Goal: Transaction & Acquisition: Book appointment/travel/reservation

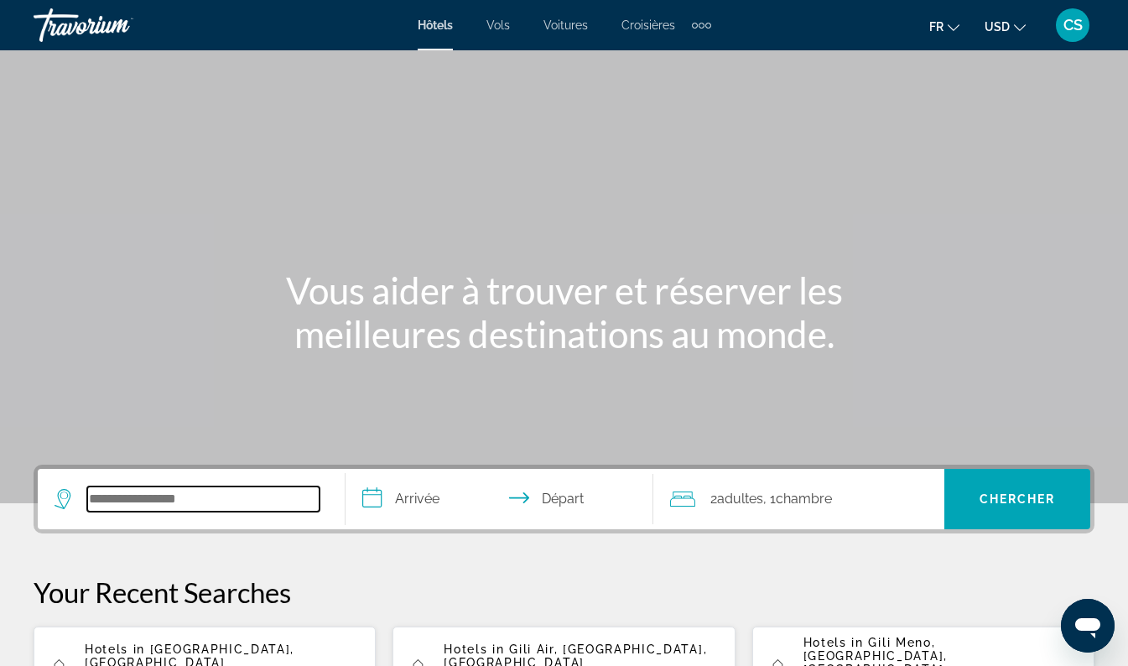
click at [258, 497] on input "Search widget" at bounding box center [203, 499] width 232 height 25
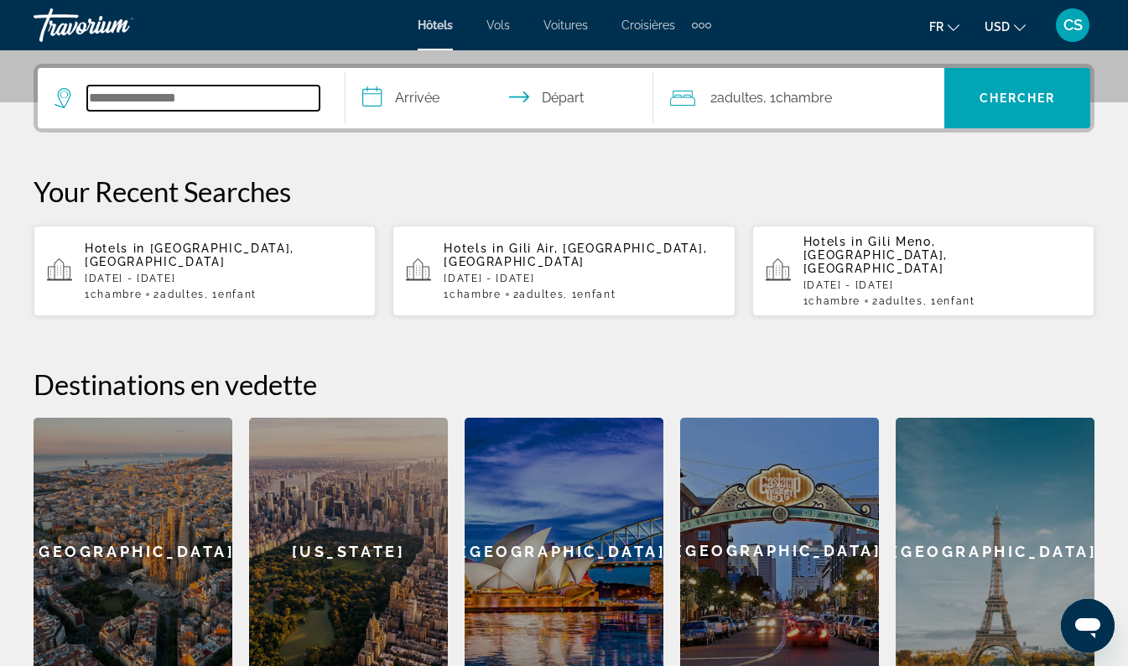
scroll to position [410, 0]
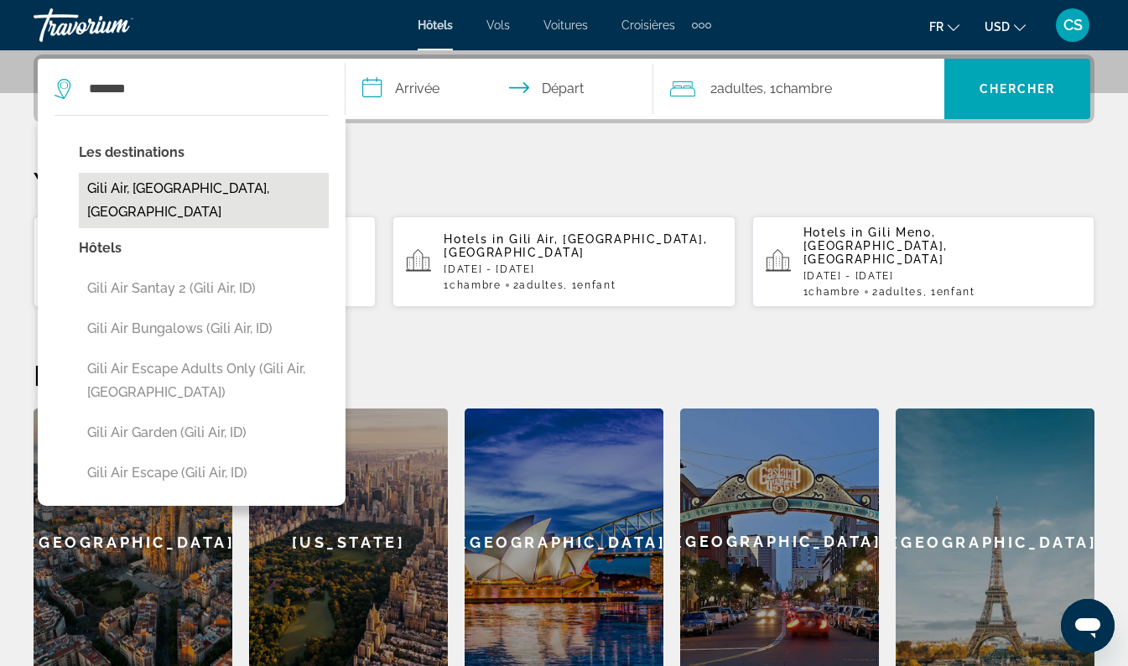
click at [222, 189] on button "Gili Air, [GEOGRAPHIC_DATA], [GEOGRAPHIC_DATA]" at bounding box center [204, 200] width 250 height 55
type input "**********"
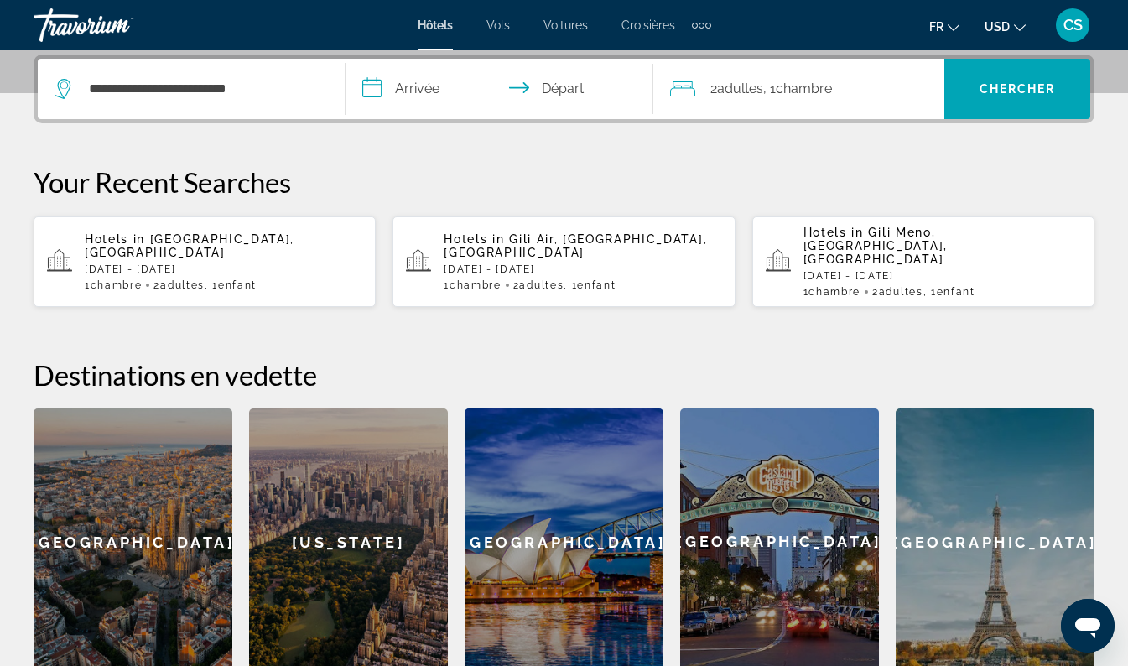
click at [431, 123] on input "**********" at bounding box center [503, 91] width 315 height 65
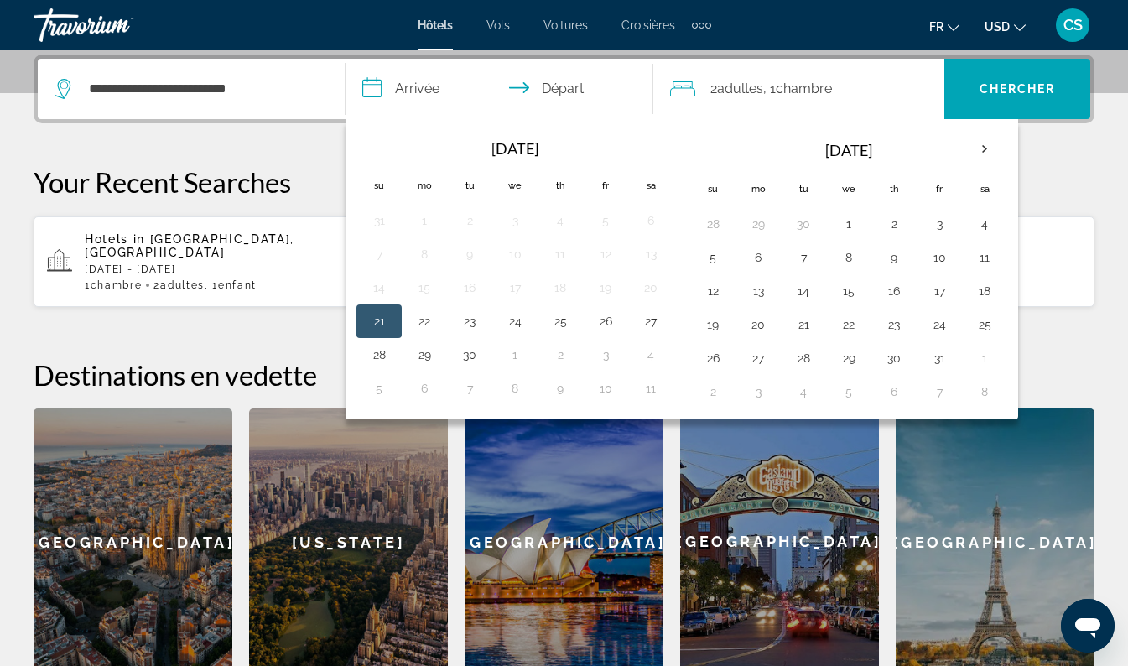
click at [430, 86] on input "**********" at bounding box center [503, 91] width 315 height 65
click at [990, 152] on th "Next month" at bounding box center [984, 149] width 45 height 37
click at [993, 150] on th "Next month" at bounding box center [984, 149] width 45 height 37
click at [987, 300] on button "20" at bounding box center [984, 290] width 27 height 23
click at [994, 324] on button "27" at bounding box center [984, 324] width 27 height 23
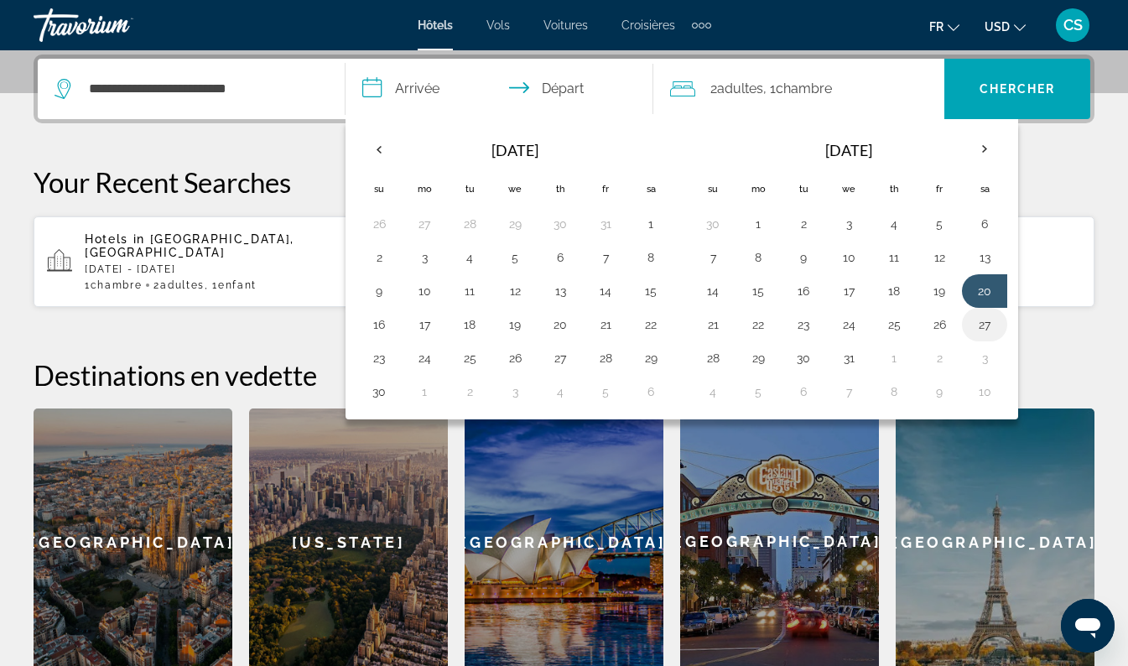
type input "**********"
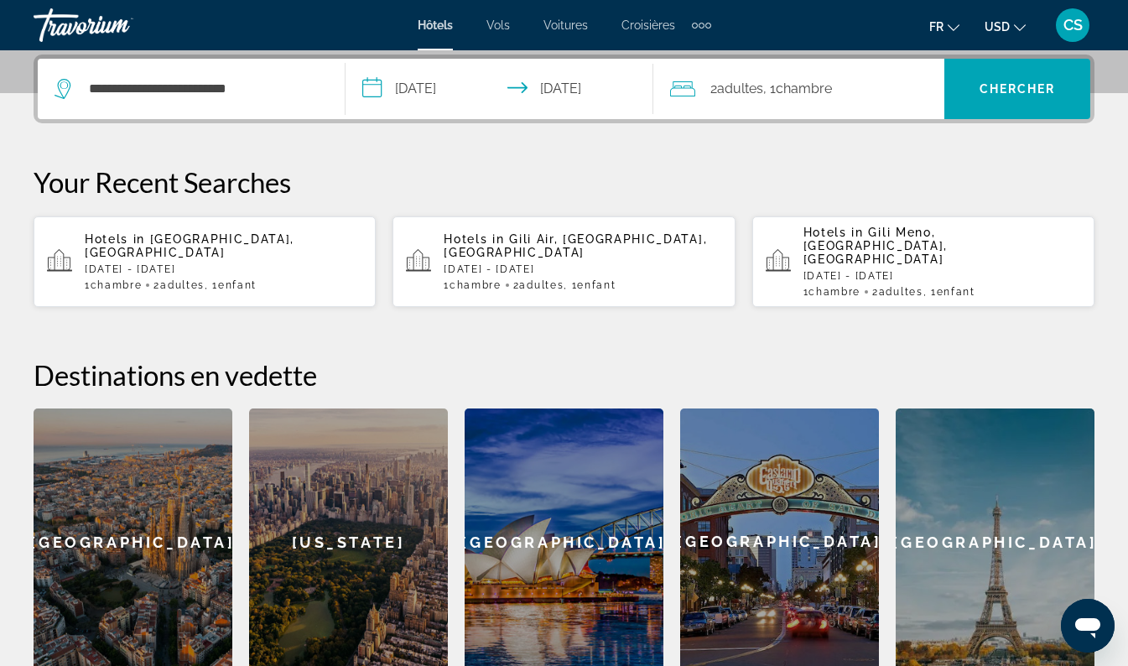
click at [824, 80] on span ", 1 Chambre pièces" at bounding box center [797, 88] width 69 height 23
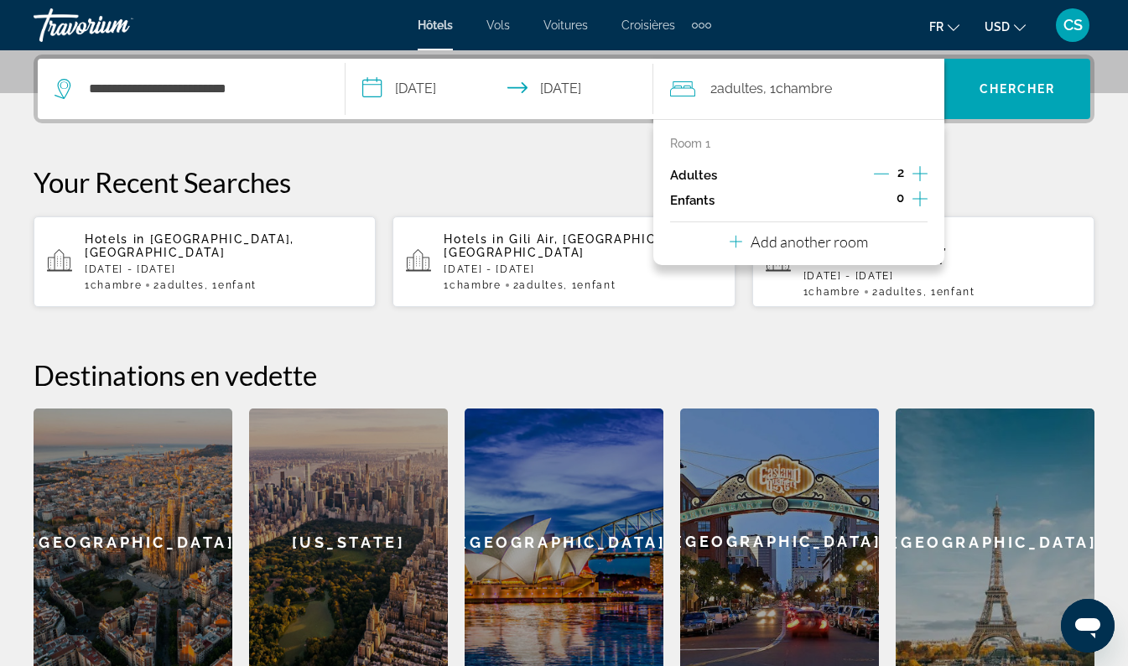
click at [922, 199] on icon "Increment children" at bounding box center [920, 198] width 15 height 15
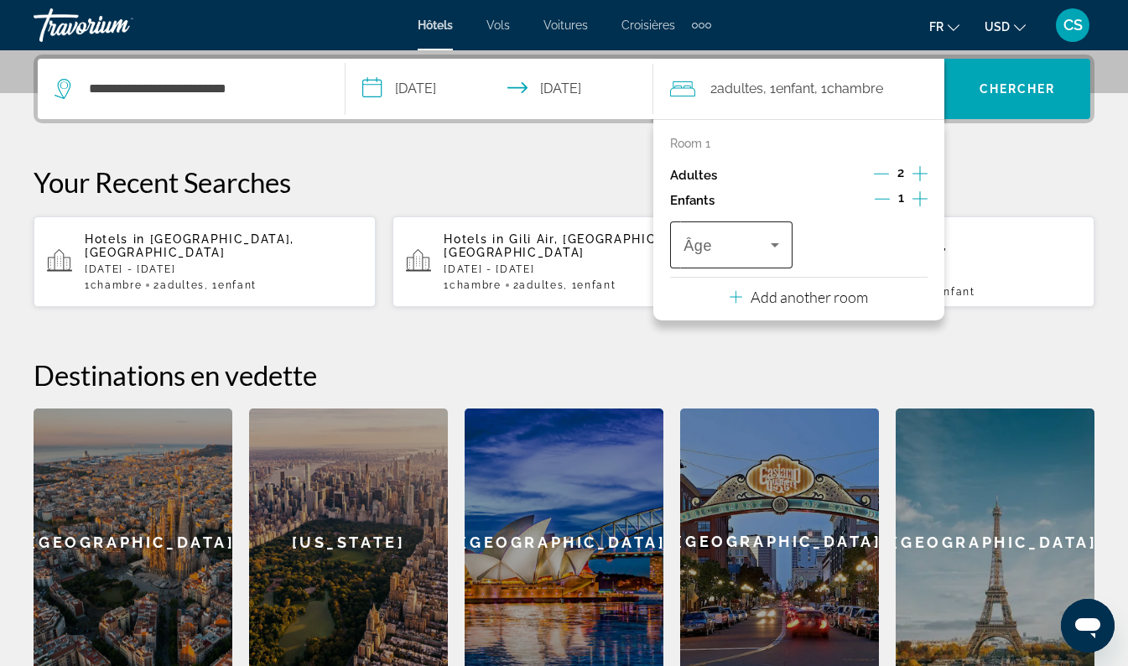
click at [755, 240] on span "Travelers: 2 adults, 1 child" at bounding box center [727, 245] width 87 height 20
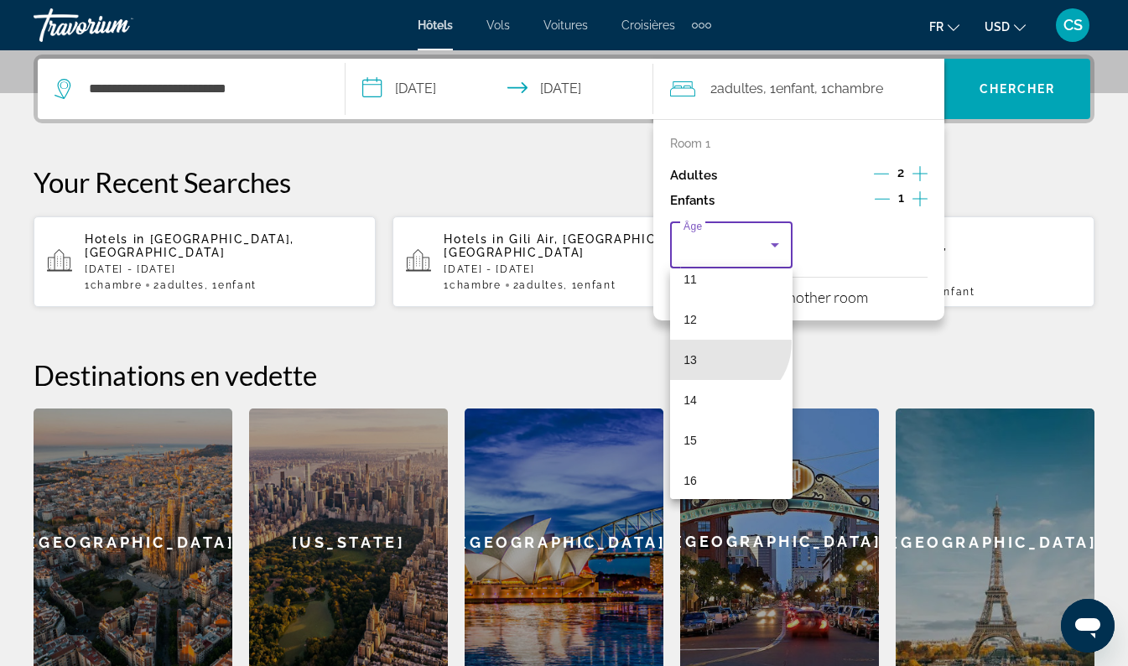
scroll to position [462, 0]
click at [721, 391] on mat-option "14" at bounding box center [731, 397] width 122 height 40
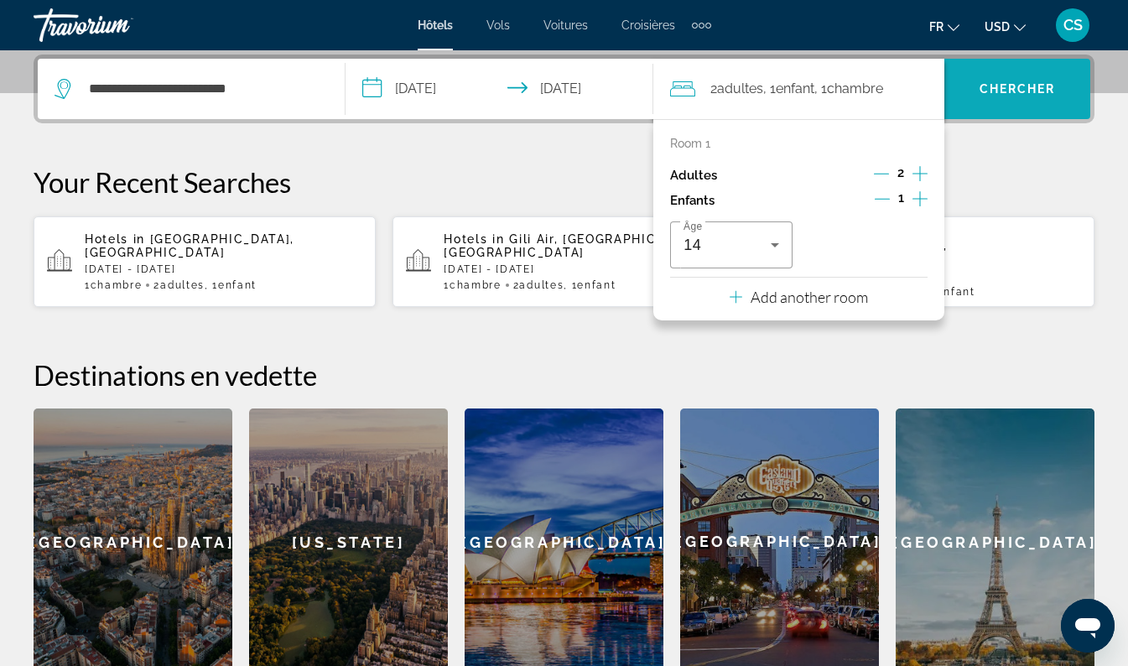
click at [1020, 93] on span "Chercher" at bounding box center [1018, 88] width 76 height 13
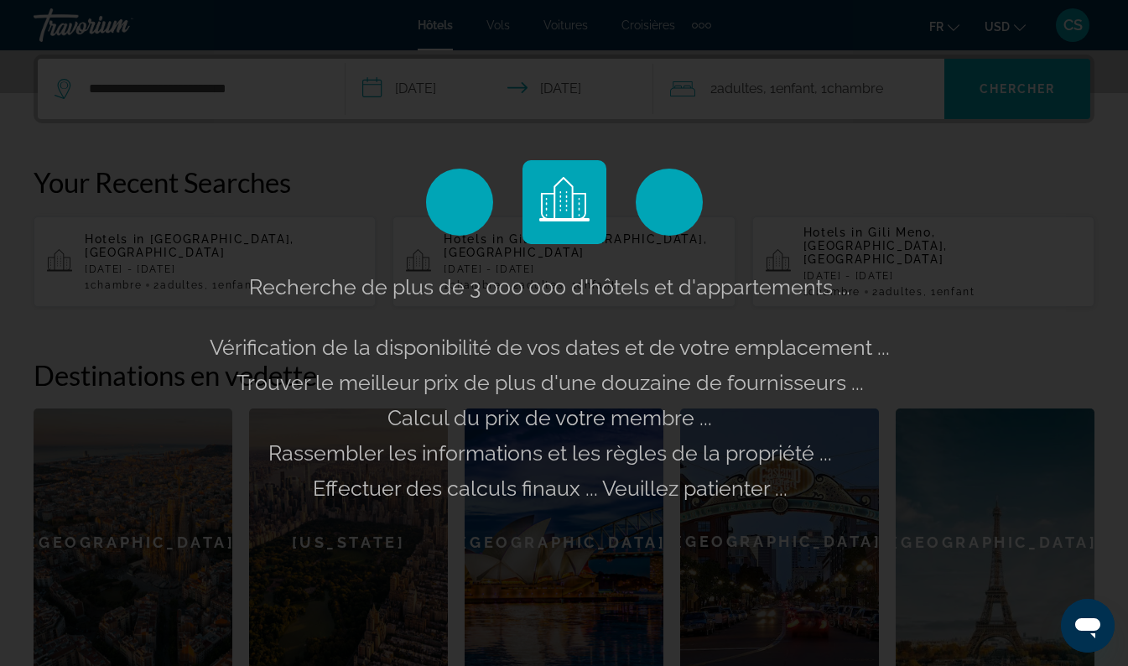
click at [1016, 38] on div "Recherche de plus de 3 000 000 d'hôtels et d'appartements ... Vérification de l…" at bounding box center [564, 333] width 1128 height 666
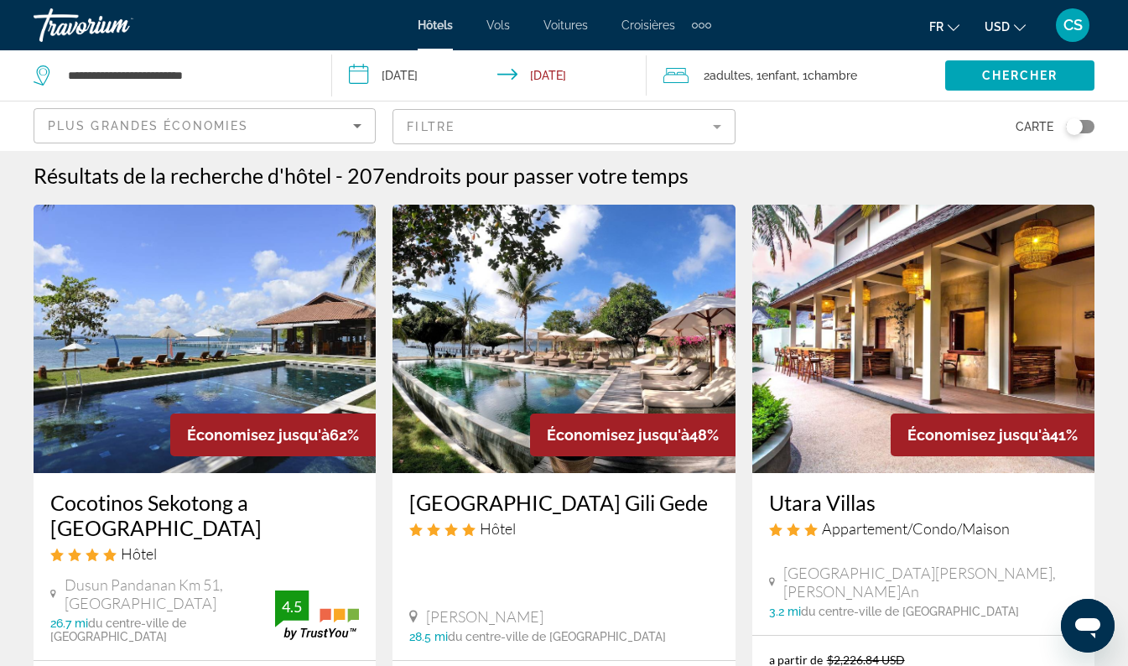
scroll to position [2, 0]
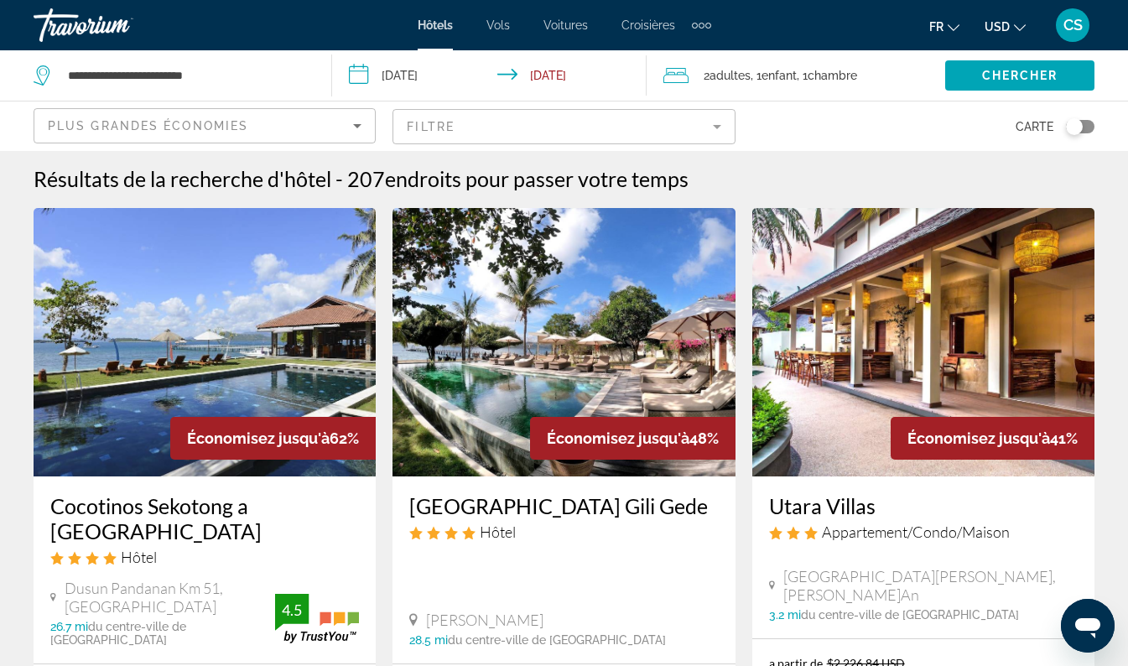
click at [1021, 22] on icon "Change currency" at bounding box center [1020, 28] width 12 height 12
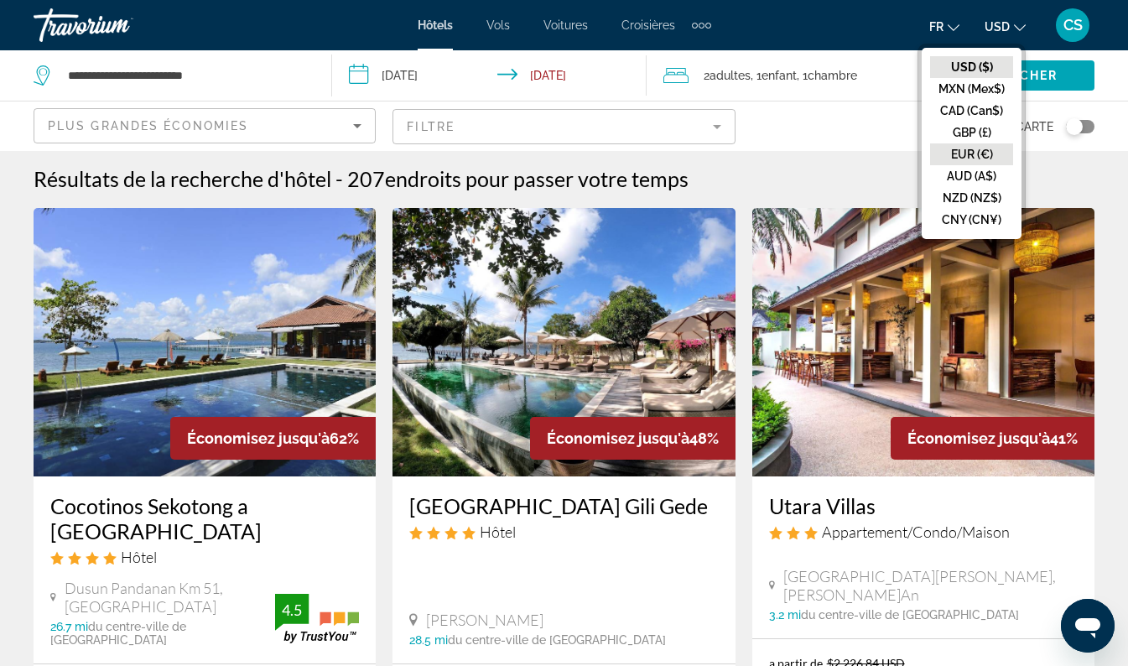
click at [983, 154] on button "EUR (€)" at bounding box center [971, 154] width 83 height 22
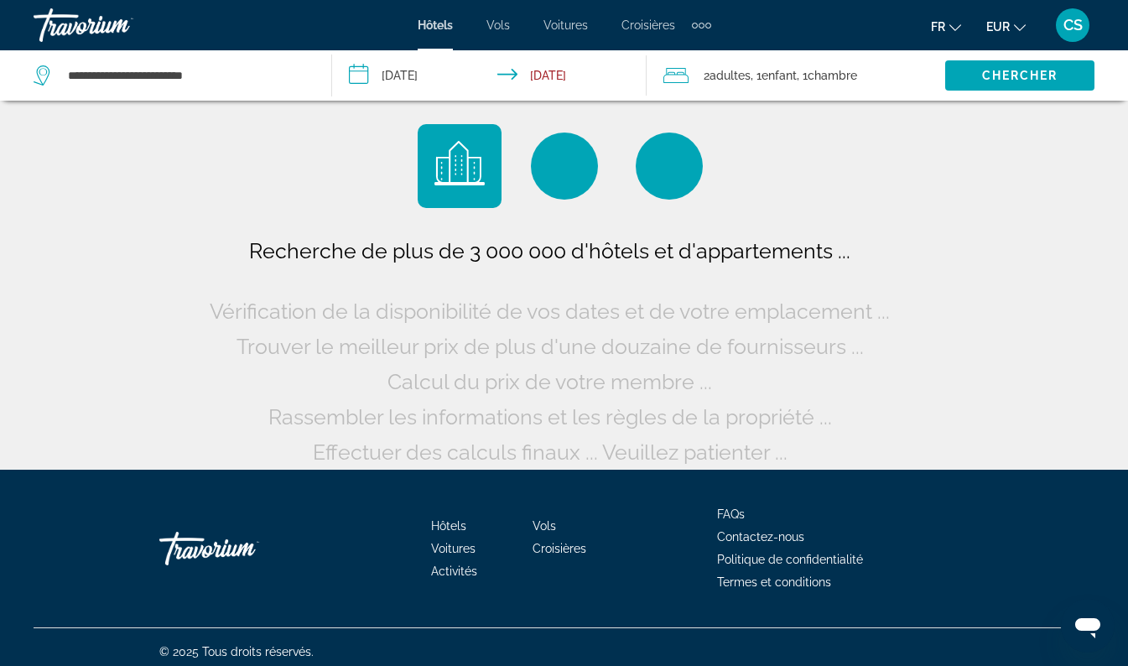
scroll to position [0, 0]
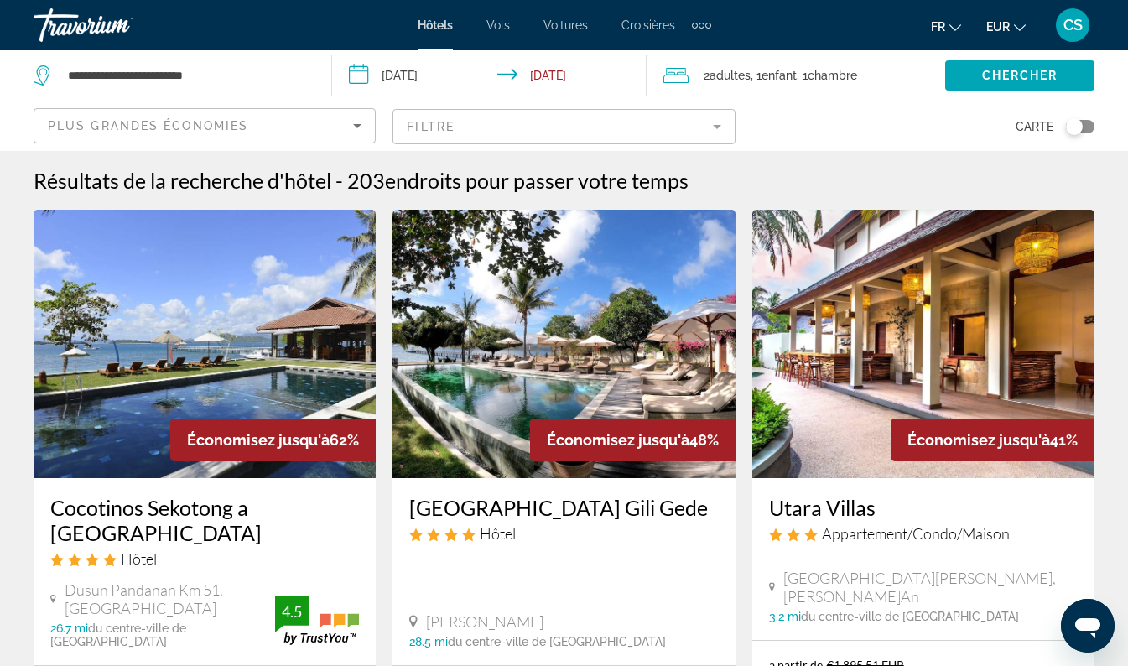
click at [686, 130] on mat-form-field "Filtre" at bounding box center [564, 126] width 342 height 35
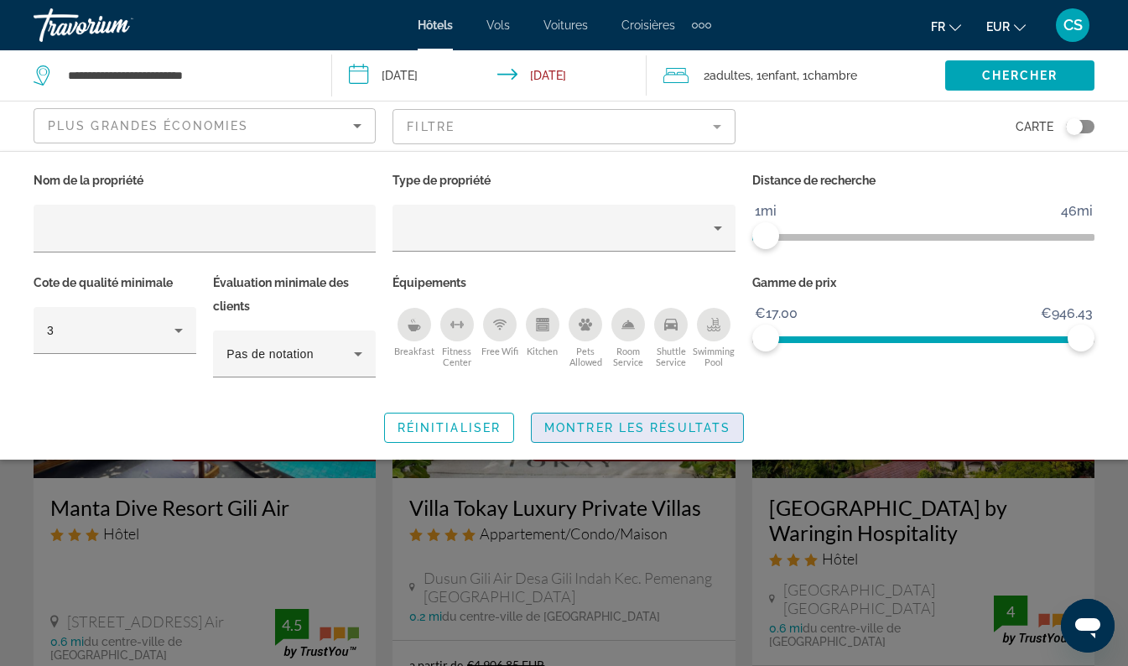
click at [633, 435] on span "Search widget" at bounding box center [637, 428] width 211 height 40
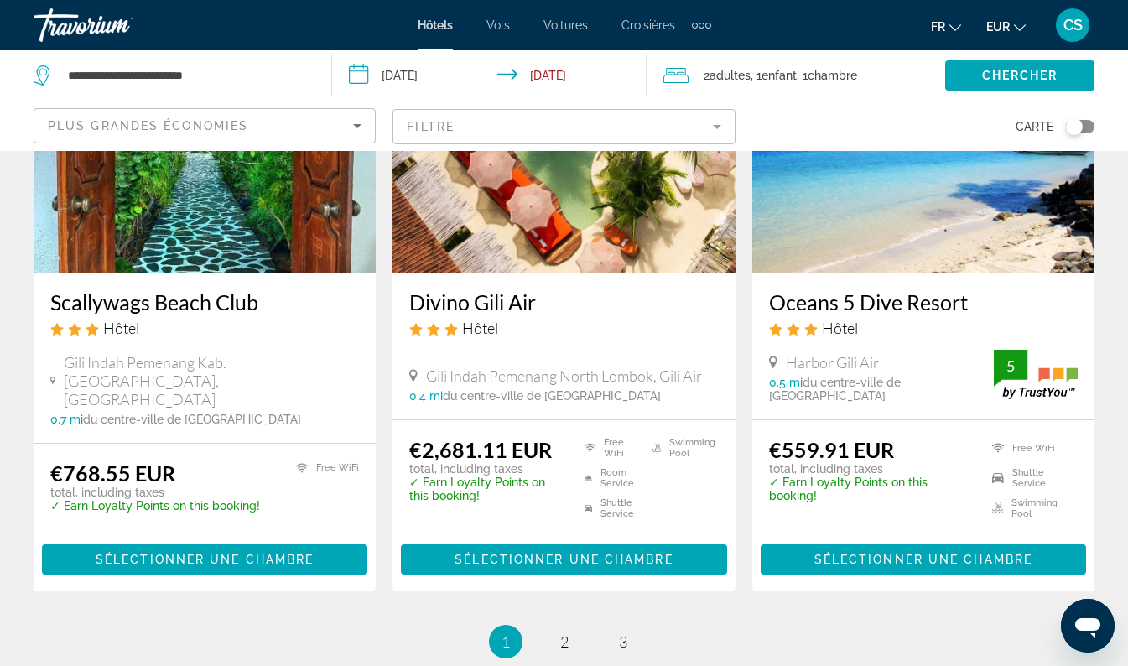
scroll to position [2202, 0]
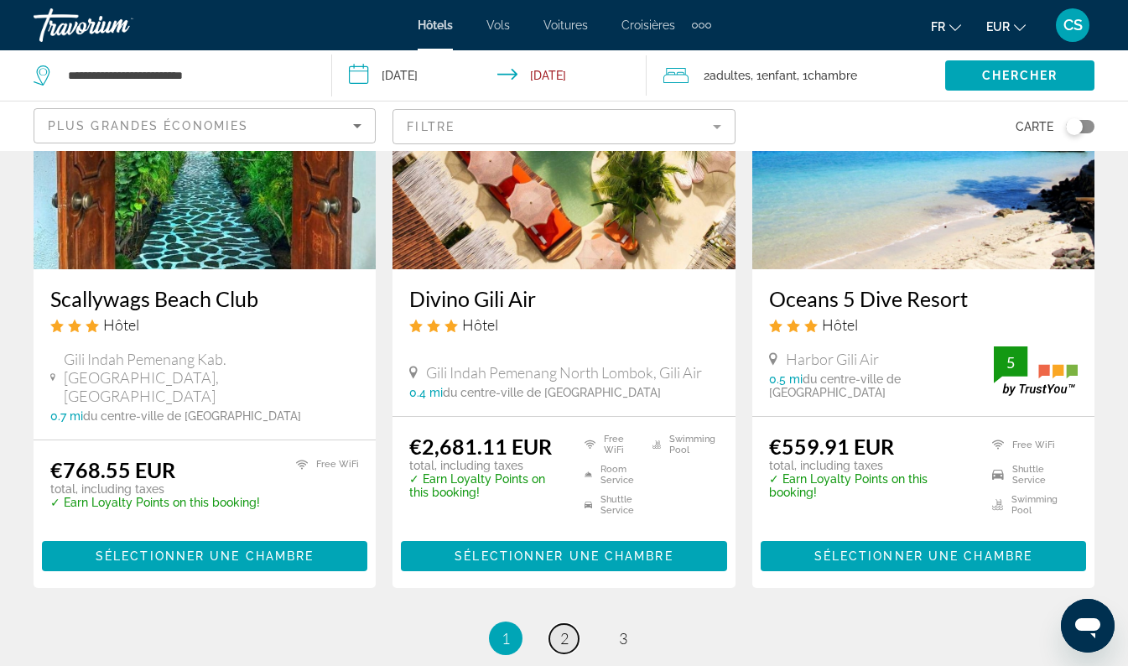
click at [570, 624] on link "page 2" at bounding box center [563, 638] width 29 height 29
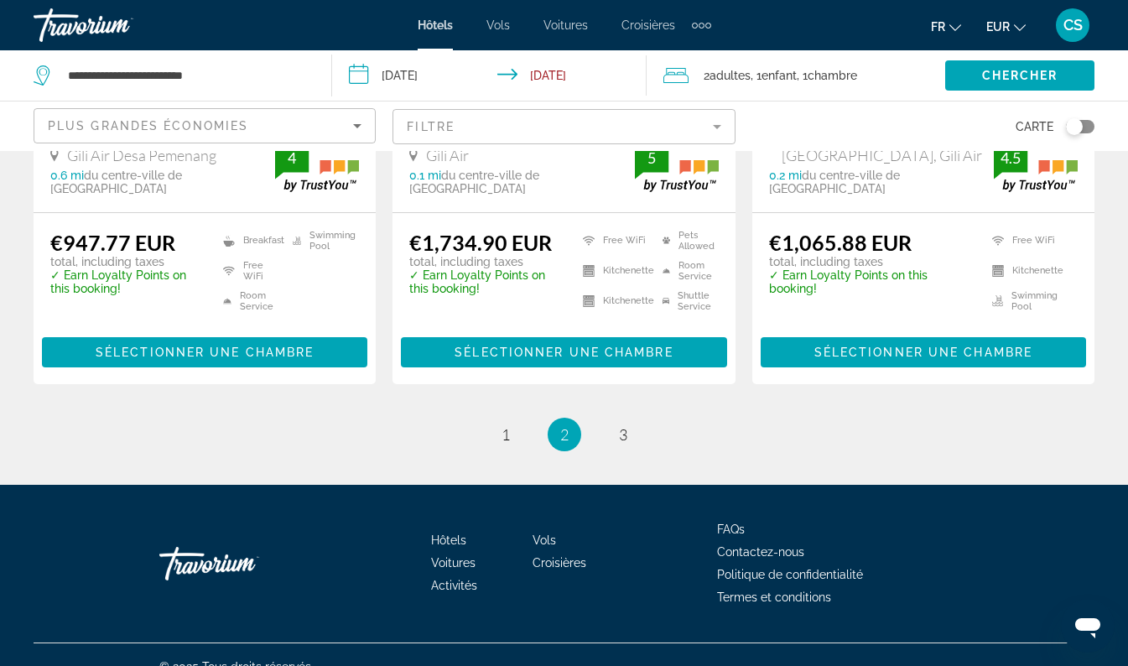
scroll to position [2310, 0]
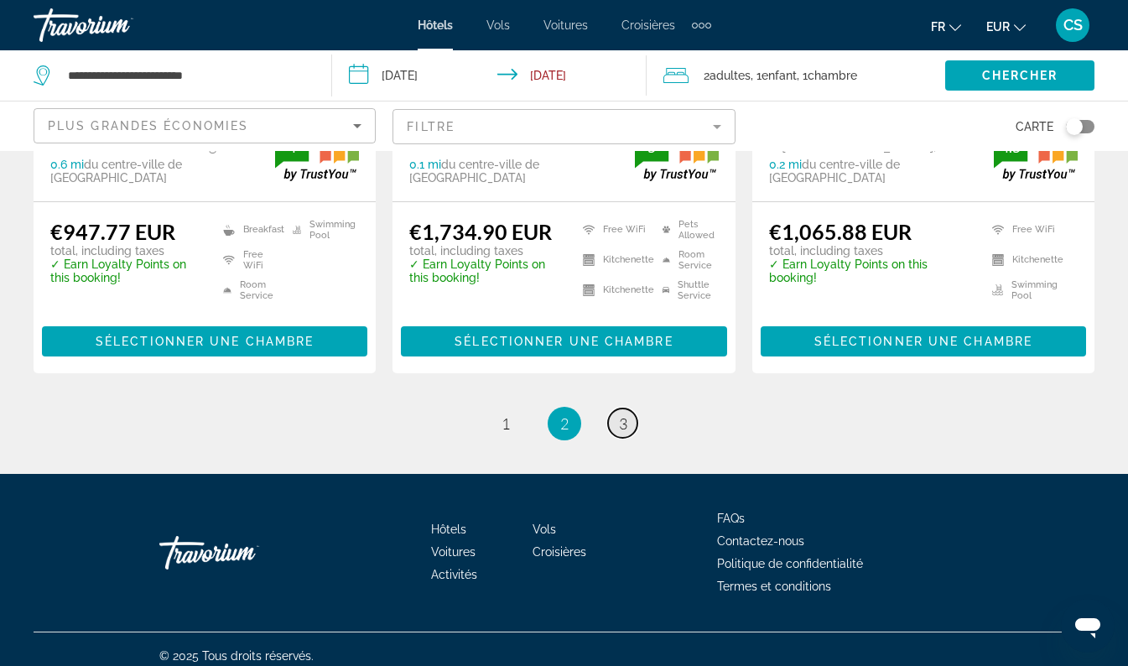
click at [624, 414] on span "3" at bounding box center [623, 423] width 8 height 18
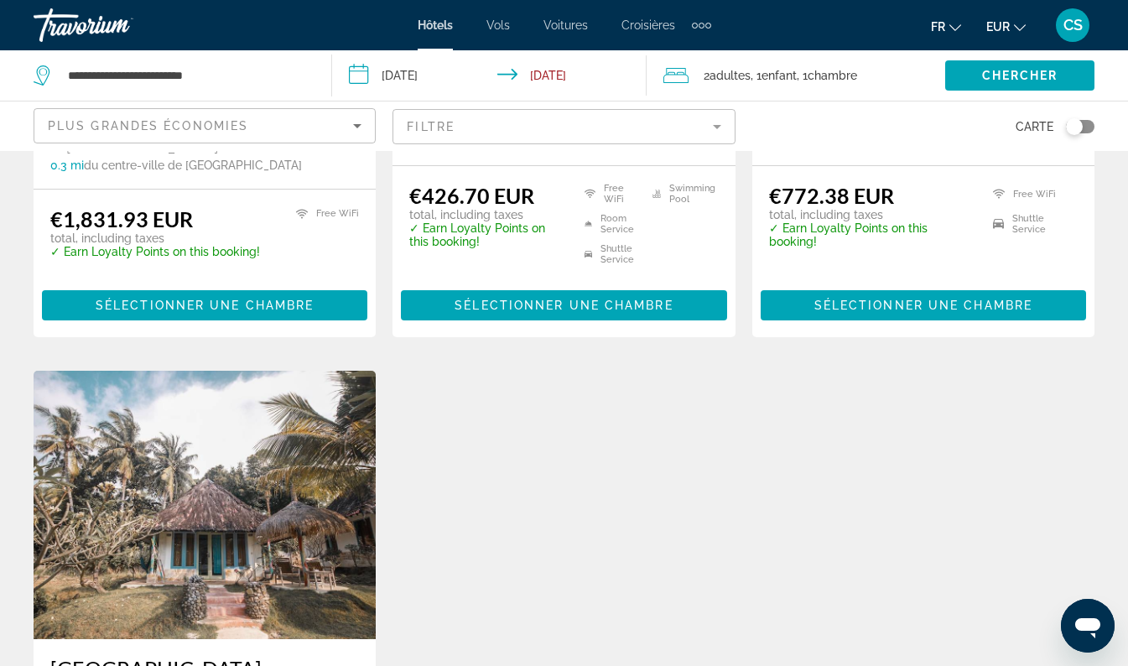
scroll to position [1120, 0]
